Goal: Transaction & Acquisition: Purchase product/service

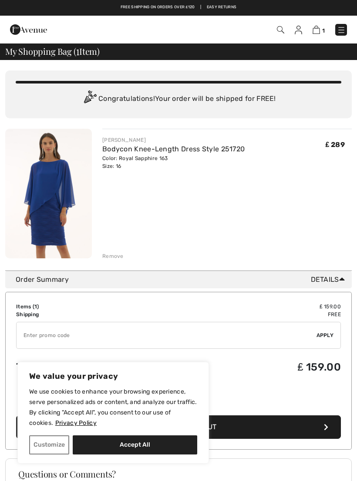
click at [40, 194] on img at bounding box center [48, 194] width 87 height 130
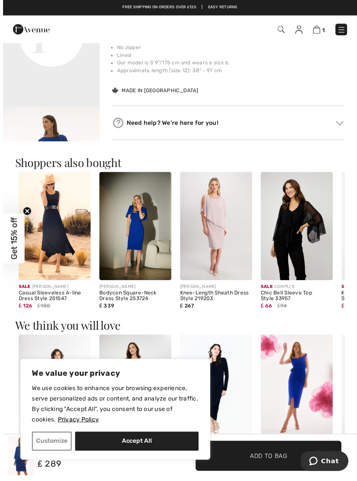
scroll to position [429, 0]
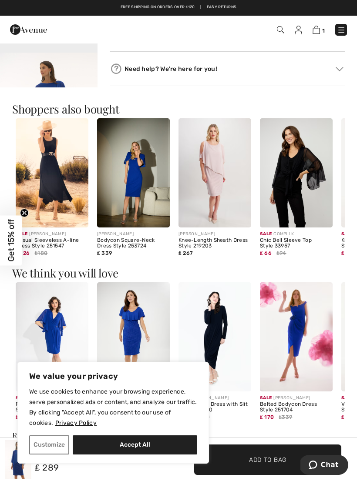
click at [319, 27] on img at bounding box center [315, 30] width 7 height 8
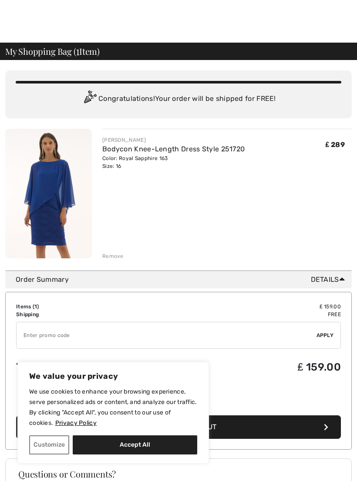
click at [126, 444] on button "Accept All" at bounding box center [135, 445] width 124 height 19
checkbox input "true"
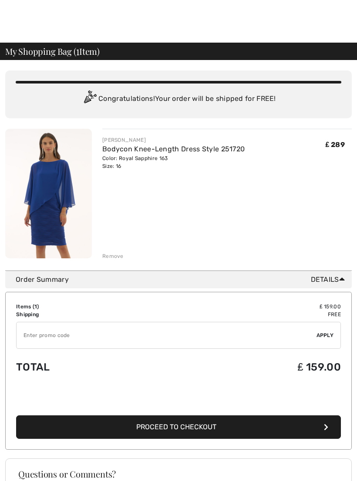
click at [122, 429] on button "Proceed to Checkout" at bounding box center [178, 427] width 325 height 23
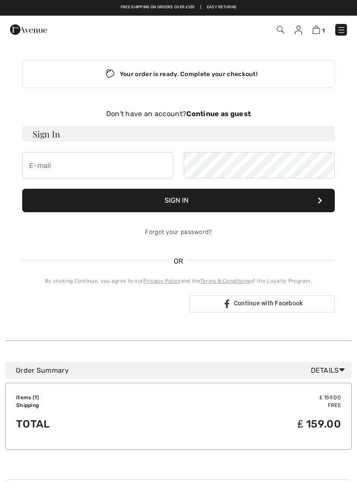
click at [217, 113] on strong "Continue as guest" at bounding box center [218, 114] width 64 height 8
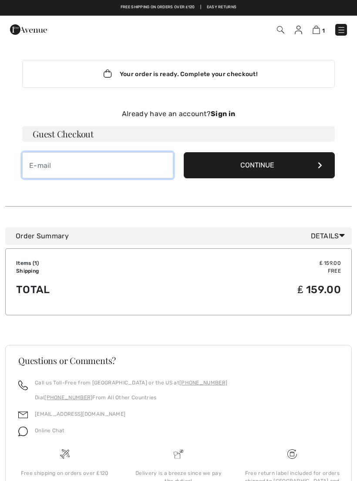
click at [39, 168] on input "email" at bounding box center [97, 165] width 151 height 26
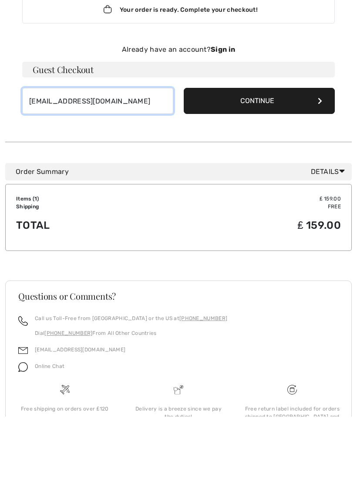
type input "janicemckie121@hotmail.com"
click at [241, 152] on button "Continue" at bounding box center [259, 165] width 151 height 26
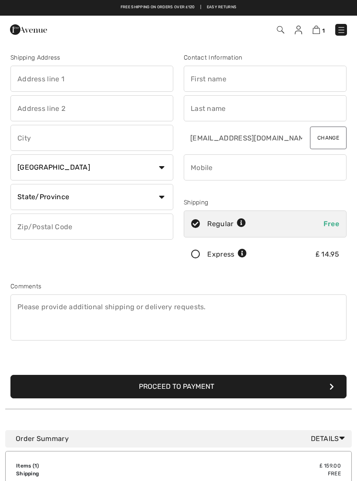
click at [23, 77] on input "text" at bounding box center [91, 79] width 163 height 26
click at [19, 113] on input "text" at bounding box center [91, 108] width 163 height 26
type input "6 Blackburn Drive"
type input "Ayr"
click at [21, 140] on input "text" at bounding box center [91, 138] width 163 height 26
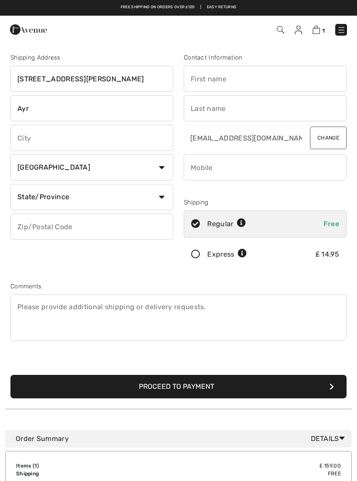
click at [161, 167] on select "Country Canada United States Afghanistan Aland Islands Albania Algeria American…" at bounding box center [91, 167] width 163 height 26
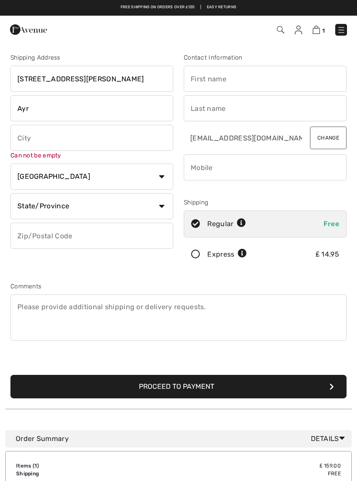
select select "GB"
click at [25, 203] on input "text" at bounding box center [91, 206] width 163 height 26
click at [22, 137] on input "text" at bounding box center [91, 138] width 163 height 26
click at [36, 207] on input "text" at bounding box center [91, 206] width 163 height 26
type input "Ayrshire"
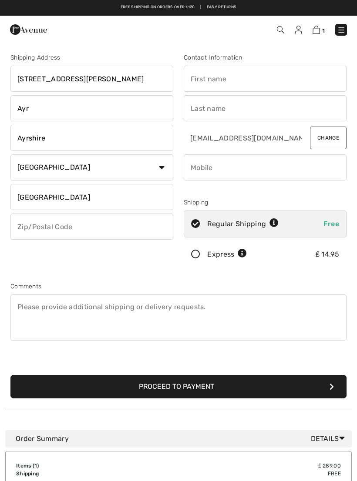
type input "Scotland"
click at [27, 228] on input "text" at bounding box center [91, 227] width 163 height 26
click at [211, 74] on input "text" at bounding box center [265, 79] width 163 height 26
type input "KA7 2XW"
type input "Janice"
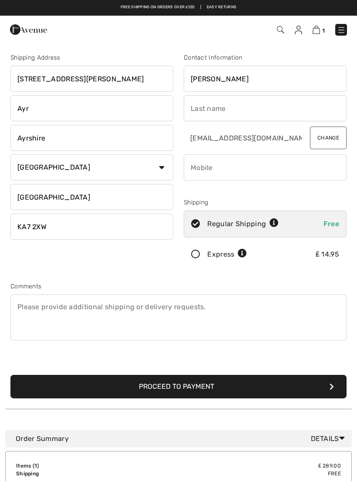
click at [199, 111] on input "text" at bounding box center [265, 108] width 163 height 26
type input "McKie"
click at [201, 168] on input "phone" at bounding box center [265, 167] width 163 height 26
type input "07766452189"
click at [314, 29] on img at bounding box center [315, 30] width 7 height 8
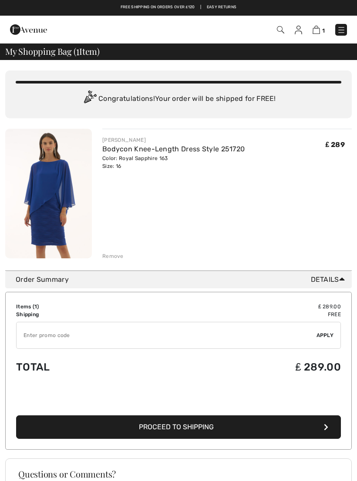
click at [178, 424] on span "Proceed to Shipping" at bounding box center [176, 427] width 75 height 8
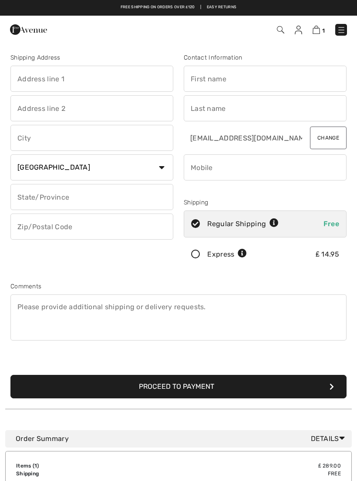
click at [164, 387] on button "Proceed to Payment" at bounding box center [178, 386] width 336 height 23
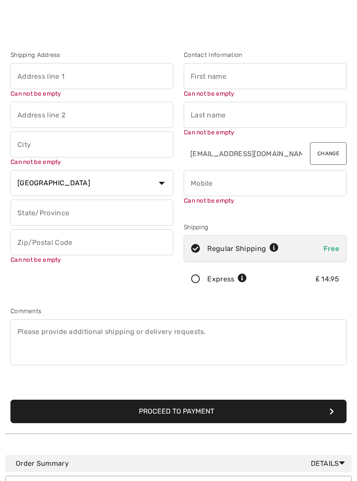
scroll to position [3, 0]
